Goal: Task Accomplishment & Management: Use online tool/utility

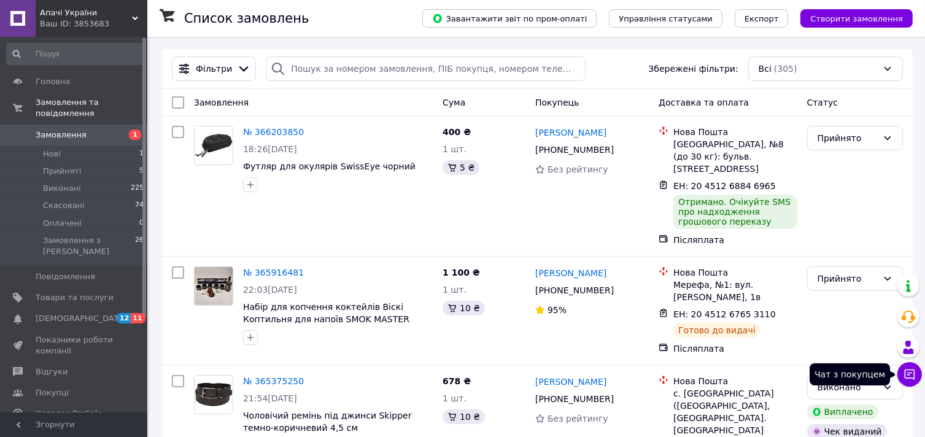
click at [908, 372] on icon at bounding box center [910, 374] width 10 height 10
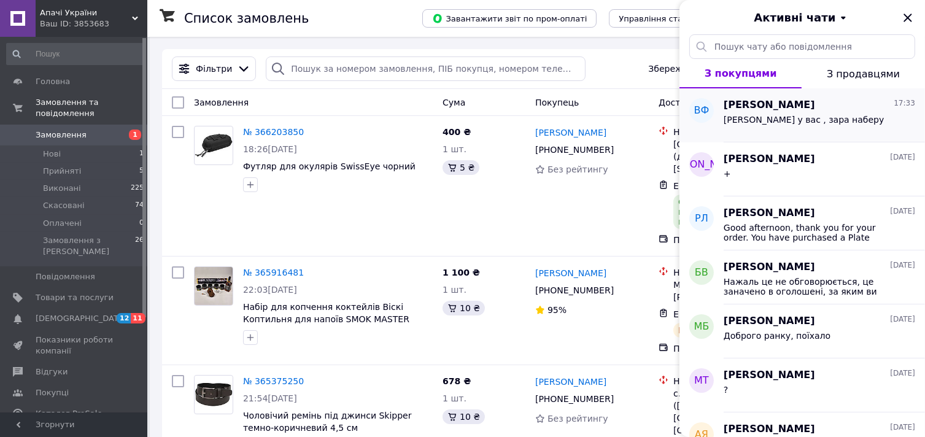
click at [788, 110] on span "[PERSON_NAME]" at bounding box center [768, 105] width 91 height 14
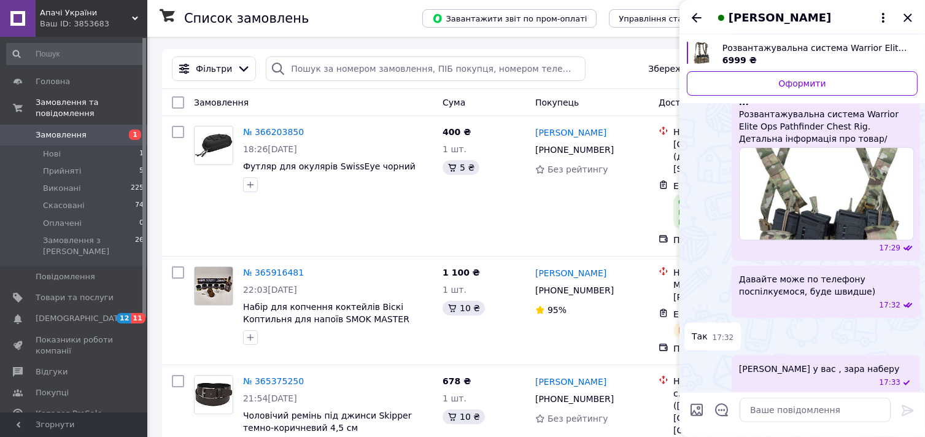
scroll to position [1132, 0]
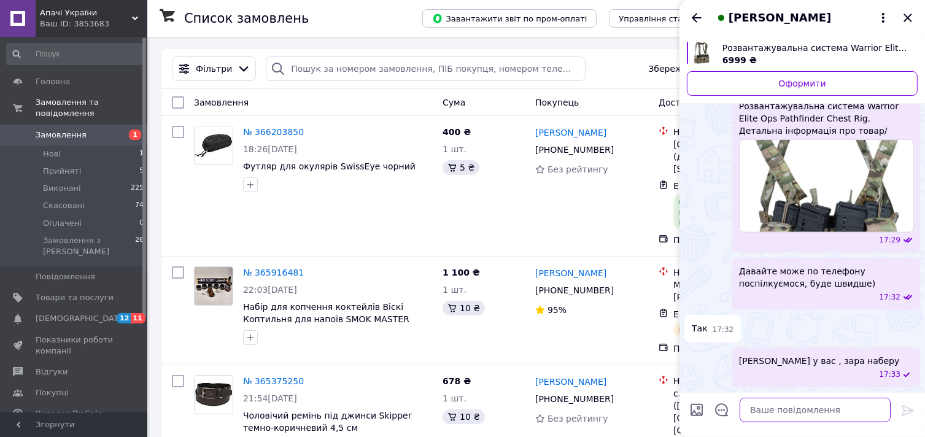
click at [776, 404] on textarea at bounding box center [814, 410] width 151 height 25
paste textarea "[URL][DOMAIN_NAME]"
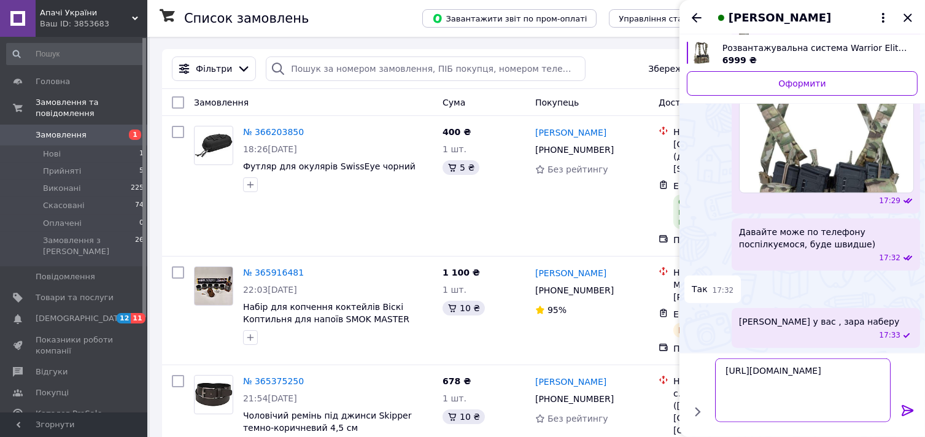
type textarea "[URL][DOMAIN_NAME]"
click at [910, 408] on icon at bounding box center [907, 410] width 12 height 11
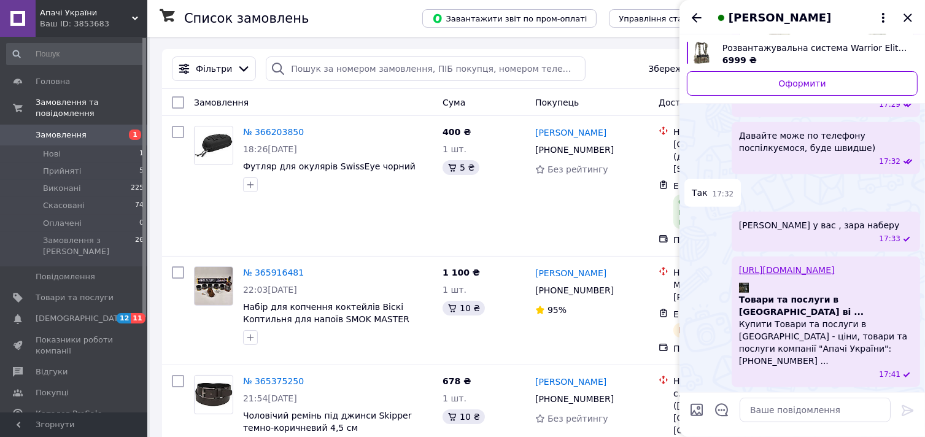
scroll to position [1256, 0]
click at [766, 407] on textarea at bounding box center [814, 410] width 151 height 25
paste textarea "[URL][DOMAIN_NAME]"
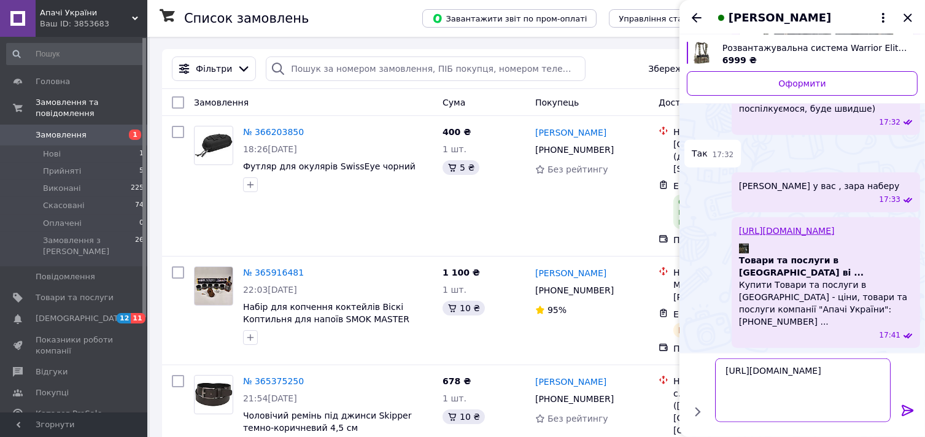
type textarea "[URL][DOMAIN_NAME]"
click at [910, 409] on icon at bounding box center [907, 410] width 15 height 15
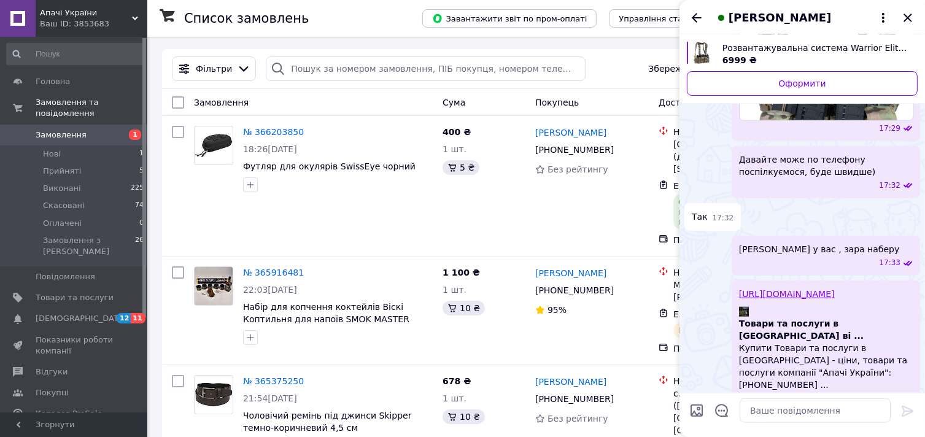
scroll to position [1168, 0]
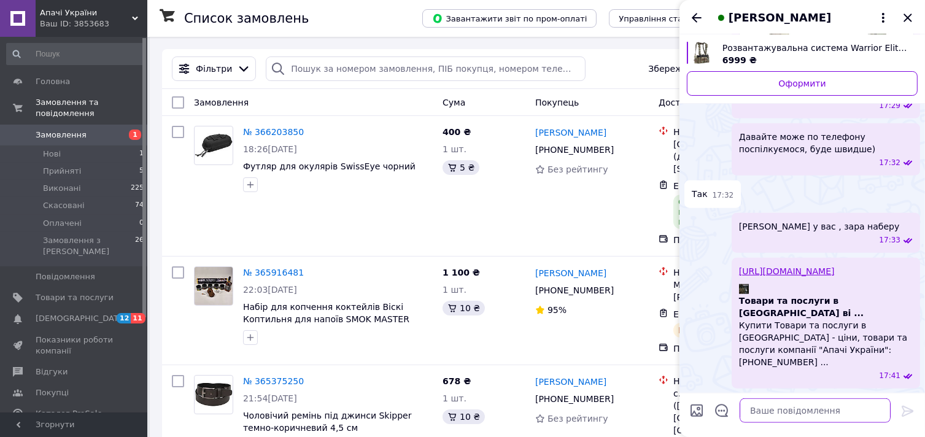
click at [766, 407] on textarea at bounding box center [814, 410] width 151 height 25
paste textarea "[URL][DOMAIN_NAME]"
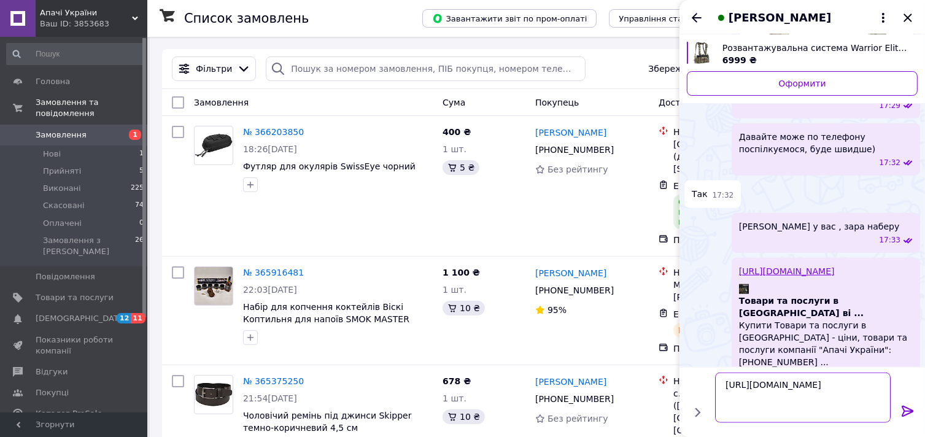
type textarea "[URL][DOMAIN_NAME]"
click at [911, 409] on icon at bounding box center [907, 410] width 12 height 11
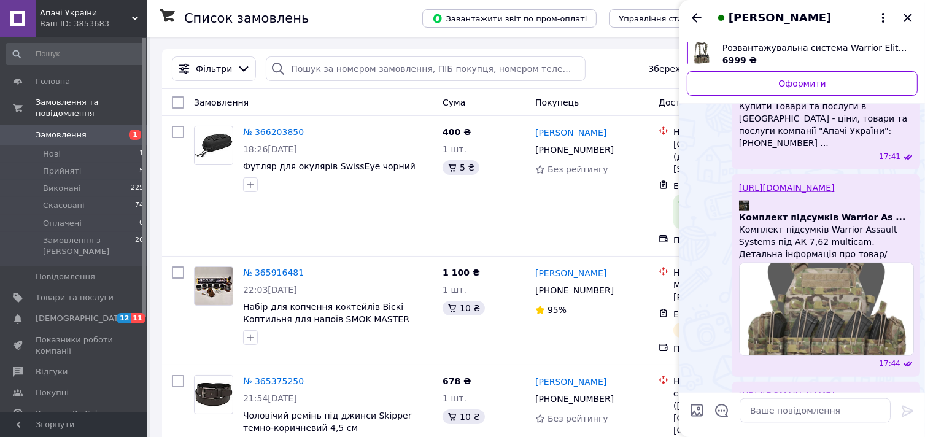
scroll to position [1694, 0]
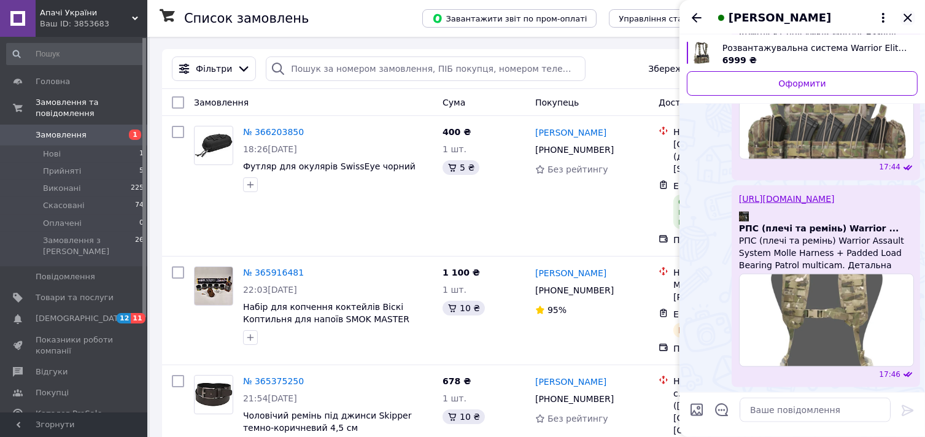
click at [909, 17] on icon "Закрити" at bounding box center [907, 17] width 15 height 15
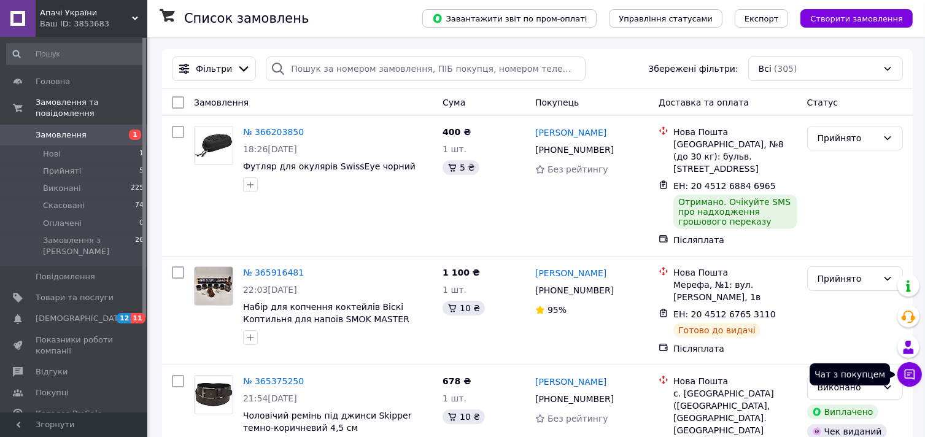
click at [908, 376] on icon at bounding box center [909, 374] width 12 height 12
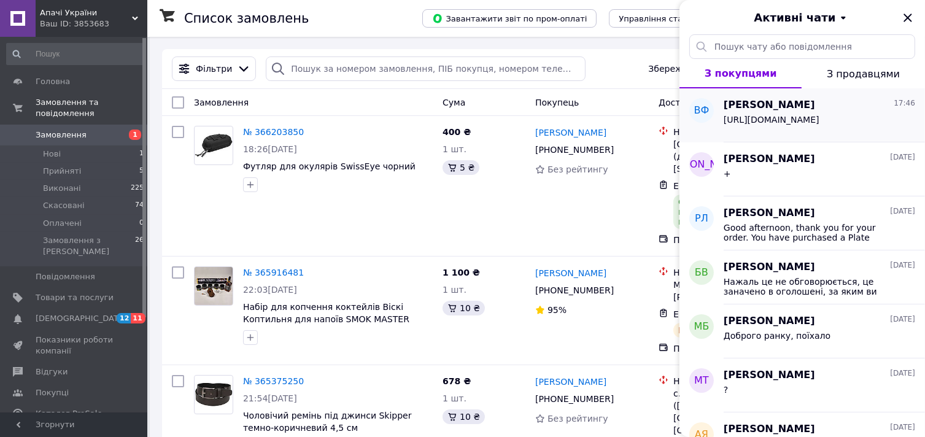
click at [777, 112] on div "[URL][DOMAIN_NAME]" at bounding box center [818, 122] width 191 height 20
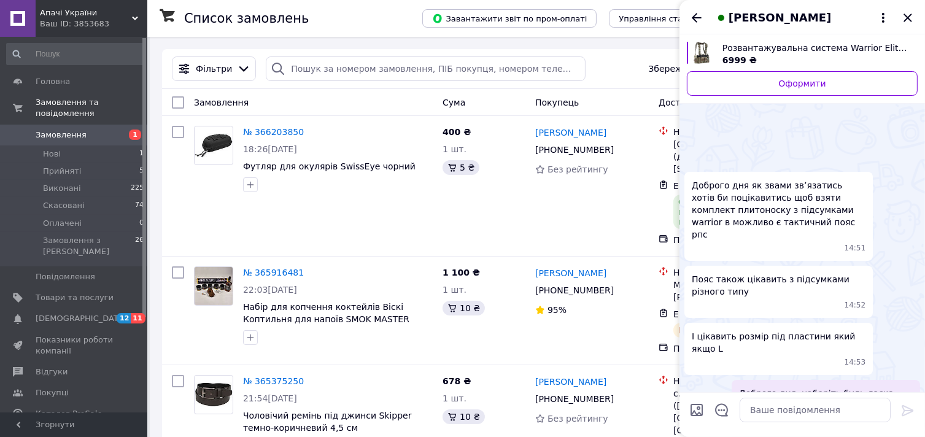
scroll to position [1757, 0]
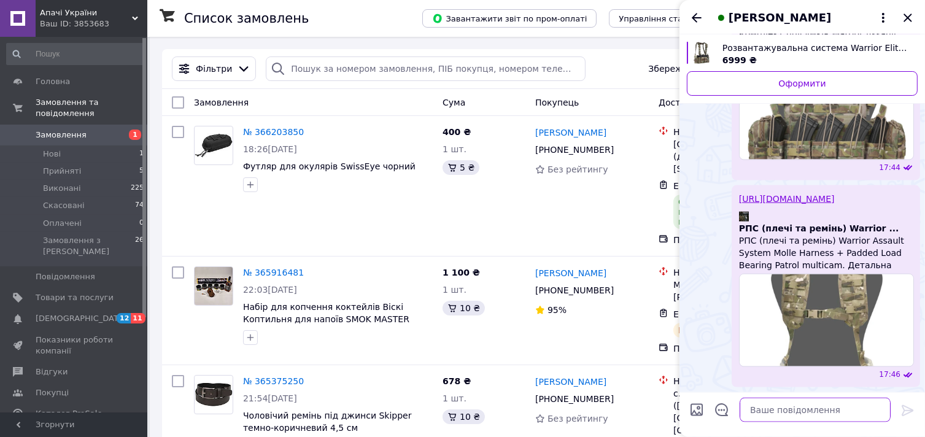
click at [771, 411] on textarea at bounding box center [814, 410] width 151 height 25
paste textarea "[URL][DOMAIN_NAME]"
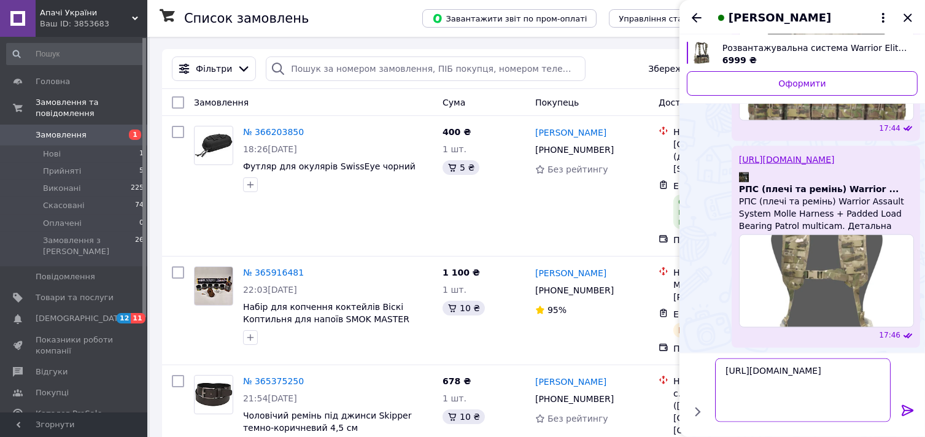
type textarea "[URL][DOMAIN_NAME]"
click at [910, 405] on icon at bounding box center [907, 410] width 15 height 15
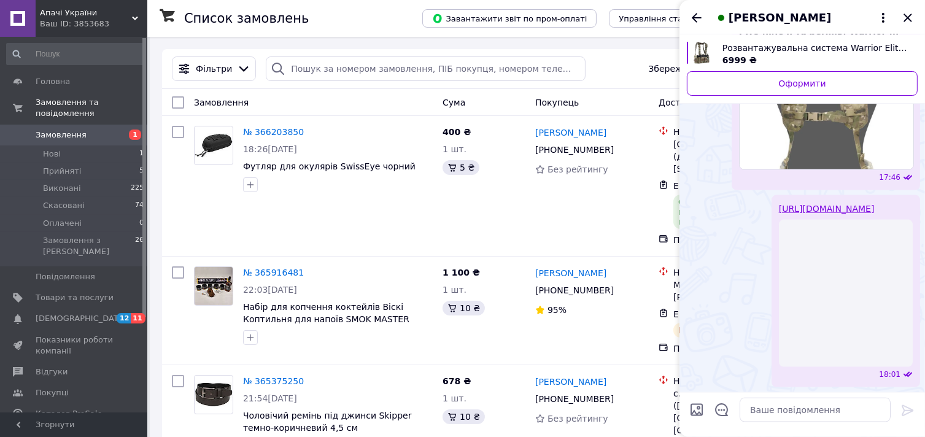
scroll to position [1914, 0]
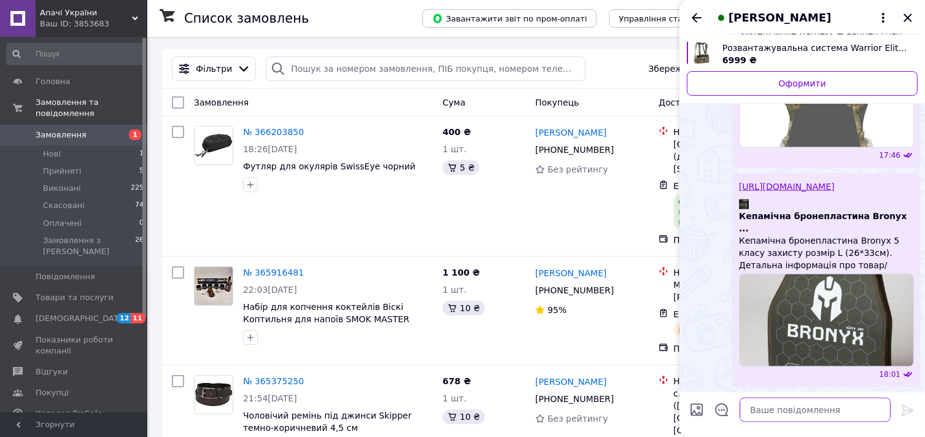
click at [770, 409] on textarea at bounding box center [814, 410] width 151 height 25
paste textarea "[URL][DOMAIN_NAME]"
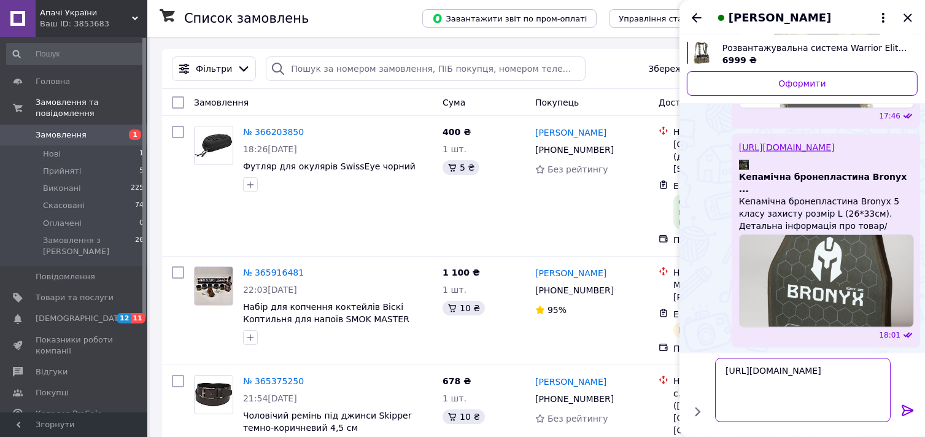
type textarea "[URL][DOMAIN_NAME]"
click at [912, 406] on icon at bounding box center [907, 410] width 15 height 15
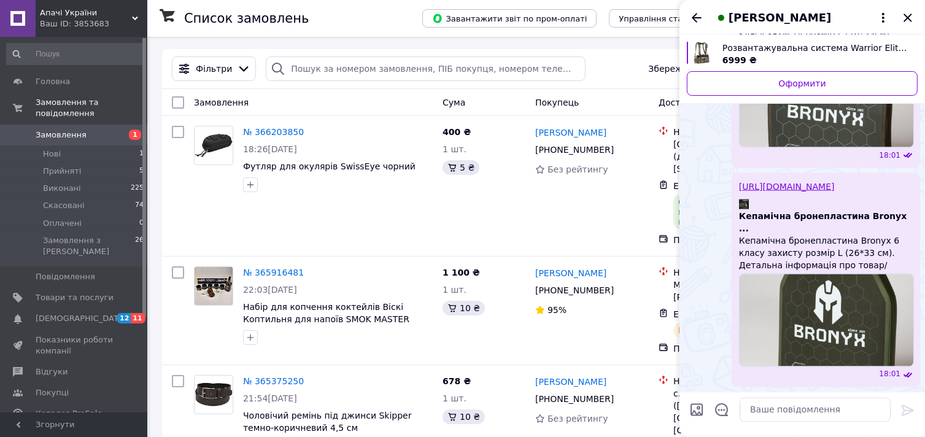
scroll to position [2133, 0]
